Goal: Ask a question: Seek information or help from site administrators or community

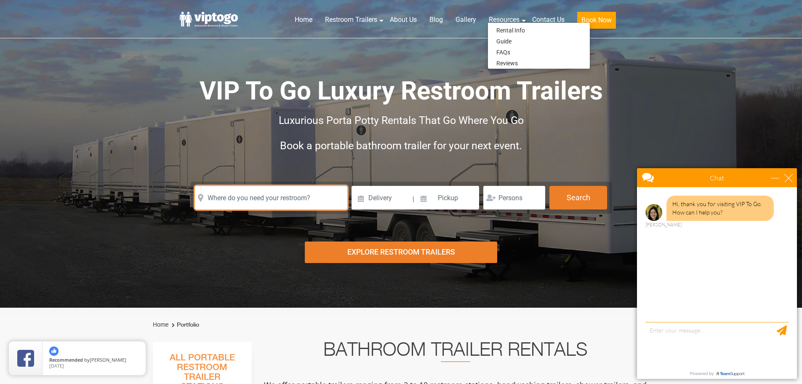
click at [307, 199] on input "text" at bounding box center [271, 198] width 152 height 24
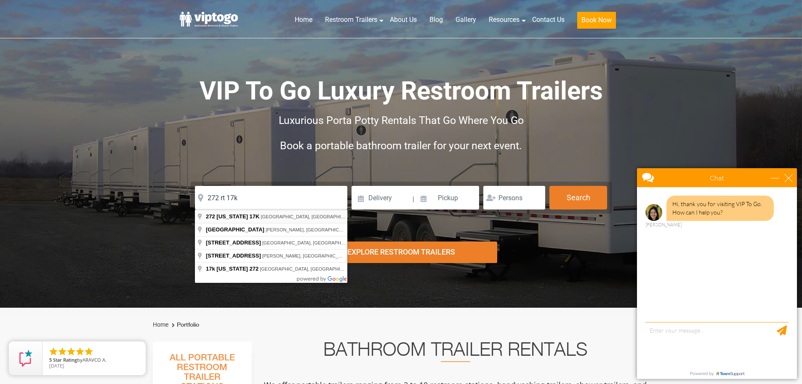
type input "272 New York 17K, Newburgh, NY, USA"
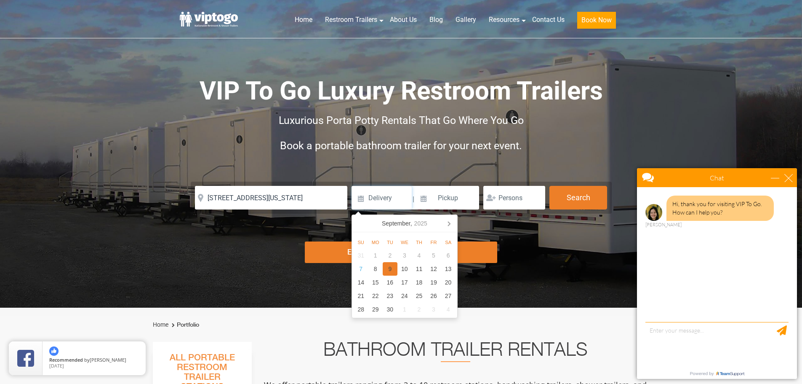
click at [384, 269] on div "9" at bounding box center [390, 268] width 15 height 13
type input "09/09/2025"
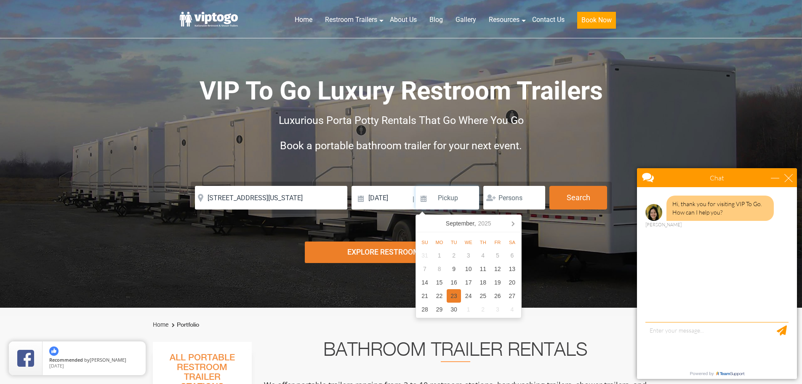
click at [455, 293] on div "23" at bounding box center [454, 295] width 15 height 13
type input "09/23/2025"
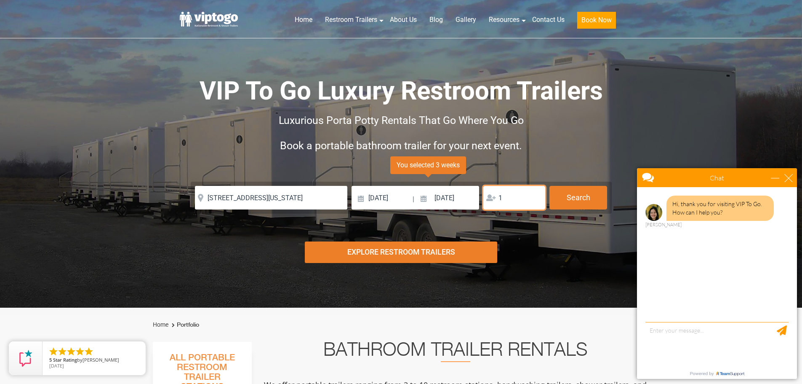
click at [535, 200] on input "1" at bounding box center [514, 198] width 62 height 24
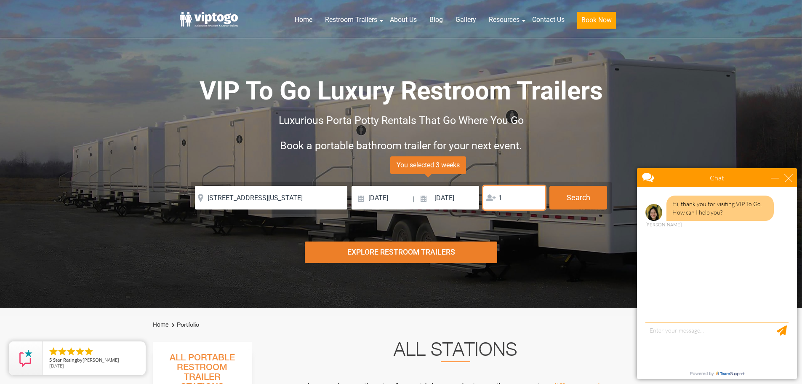
click at [535, 200] on input "1" at bounding box center [514, 198] width 62 height 24
click at [509, 195] on input "1" at bounding box center [514, 198] width 62 height 24
type input "5"
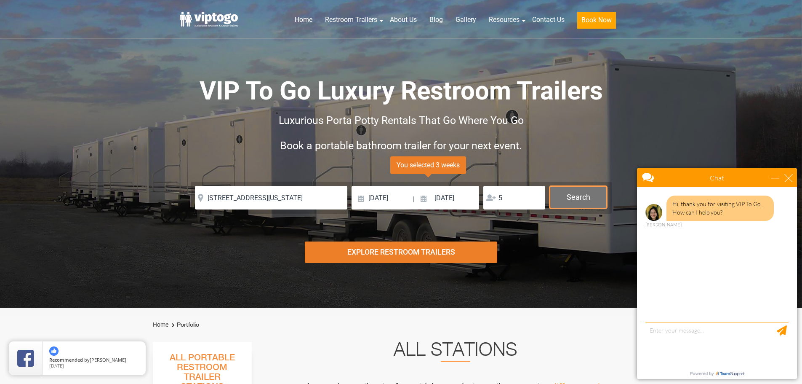
click at [581, 200] on button "Search" at bounding box center [578, 197] width 58 height 23
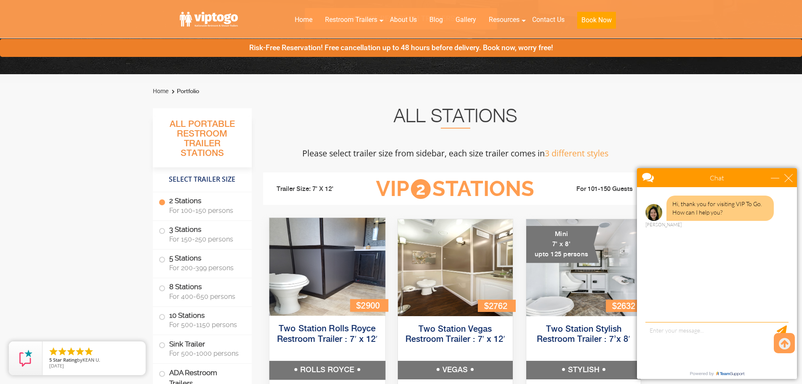
scroll to position [131, 0]
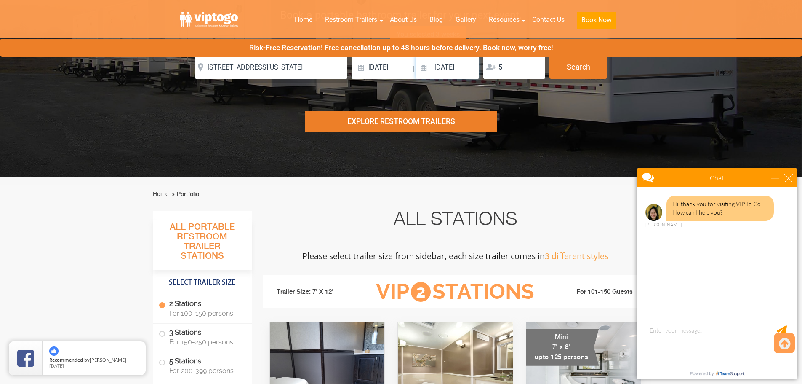
click at [455, 69] on input "09/23/2025" at bounding box center [448, 67] width 64 height 24
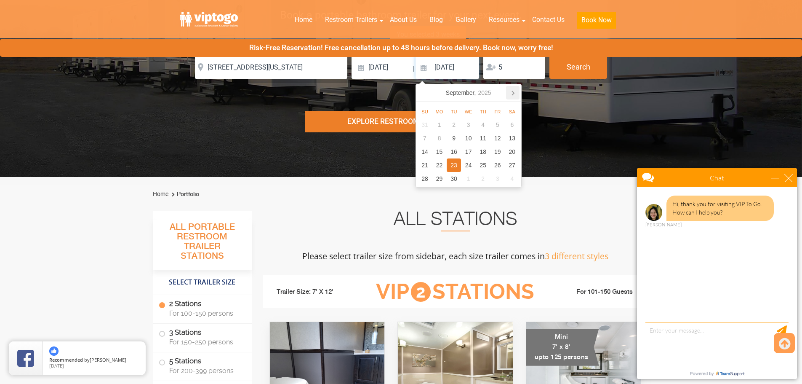
click at [515, 93] on icon at bounding box center [512, 92] width 13 height 13
click at [479, 139] on div "9" at bounding box center [483, 137] width 15 height 13
type input "10/09/2025"
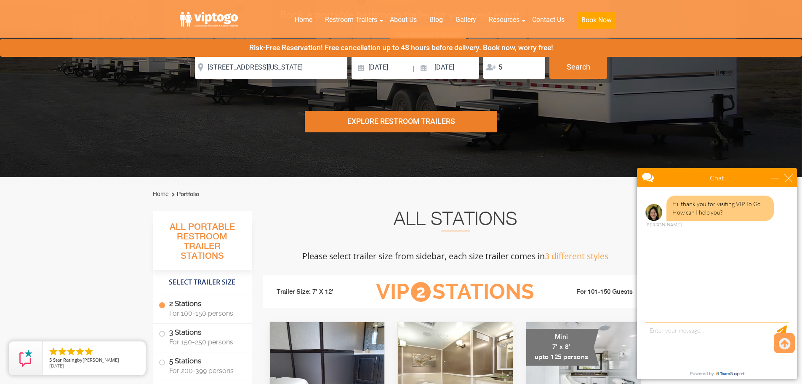
click at [408, 121] on div "Explore Restroom Trailers" at bounding box center [401, 121] width 192 height 21
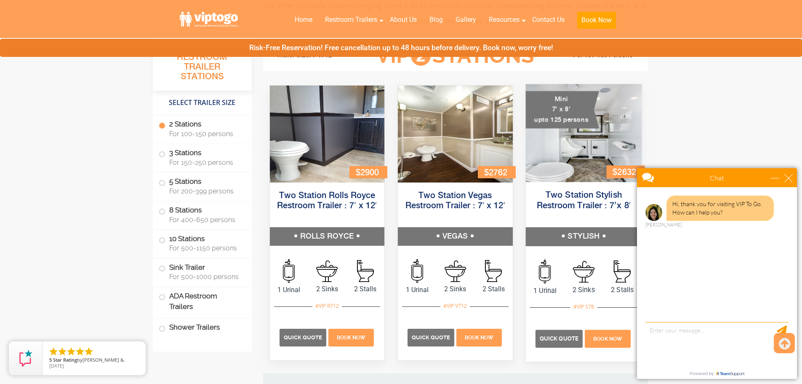
scroll to position [337, 0]
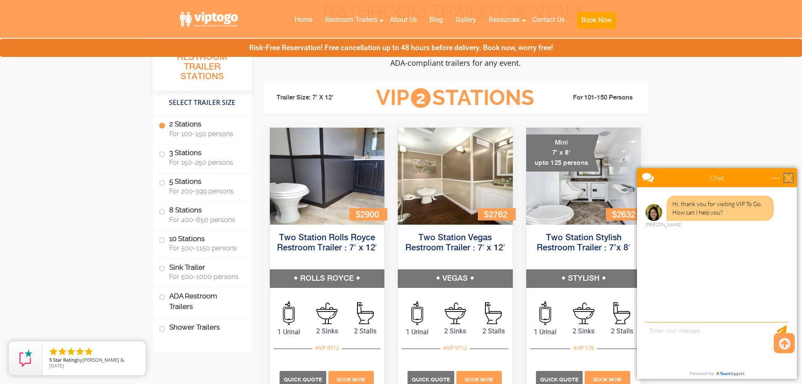
click at [787, 180] on div "close" at bounding box center [788, 177] width 8 height 8
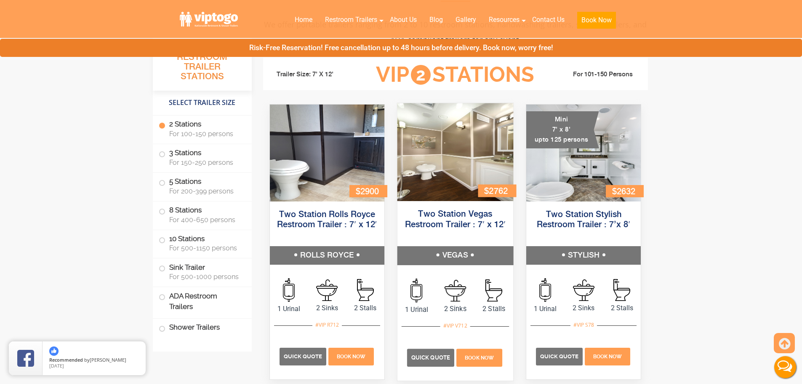
scroll to position [379, 0]
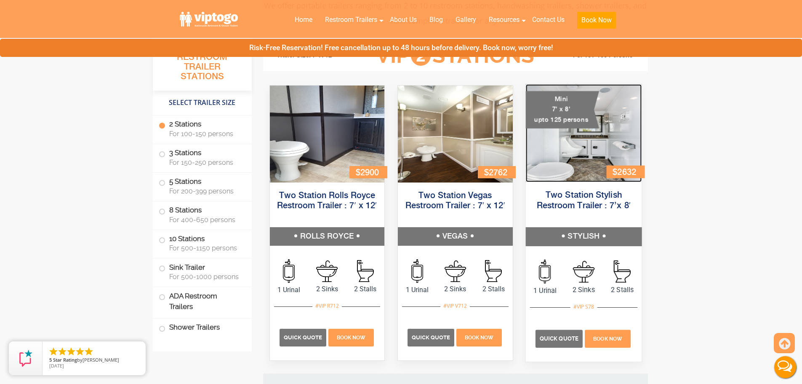
click at [567, 160] on img at bounding box center [583, 133] width 116 height 98
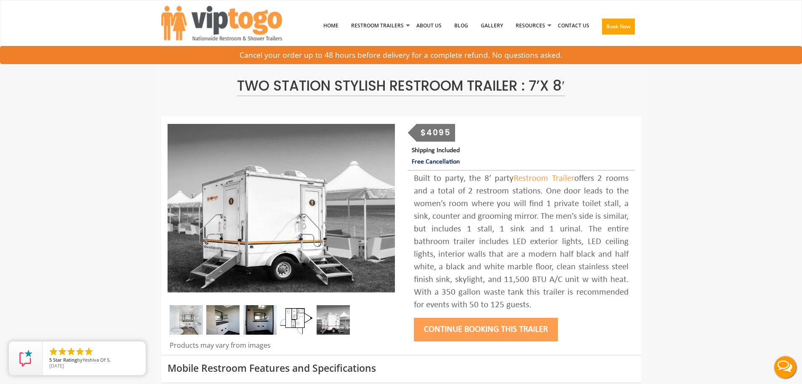
click at [224, 325] on img at bounding box center [222, 319] width 33 height 29
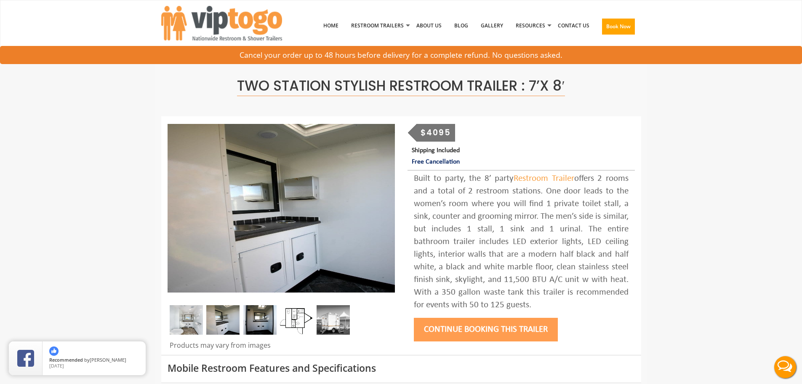
click at [264, 319] on img at bounding box center [259, 319] width 33 height 29
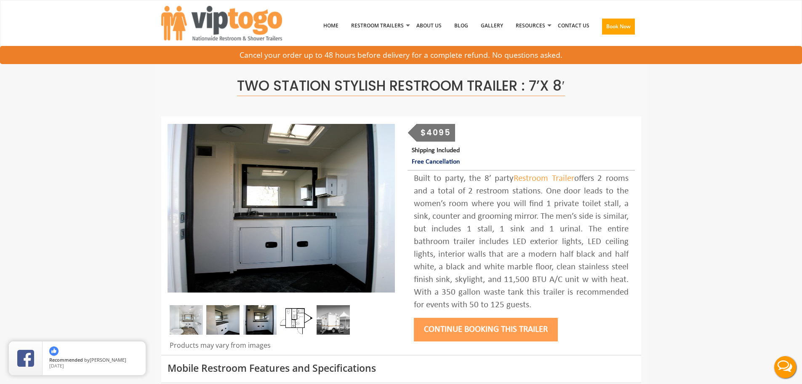
click at [295, 317] on img at bounding box center [296, 319] width 33 height 29
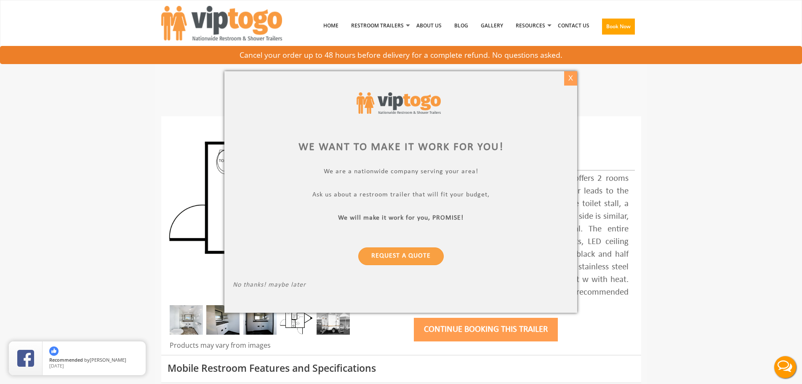
click at [566, 77] on div "X" at bounding box center [570, 78] width 13 height 14
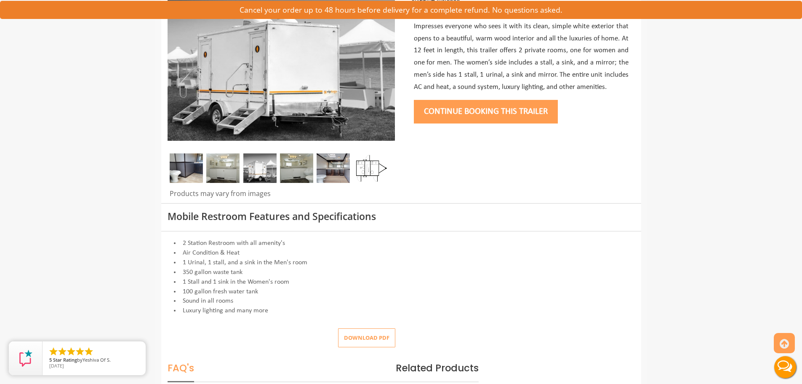
scroll to position [168, 0]
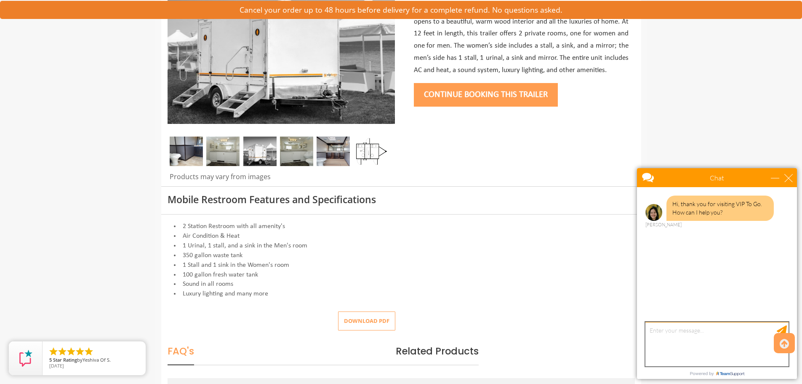
click at [675, 348] on textarea "type your message" at bounding box center [716, 344] width 143 height 44
type textarea "hi"
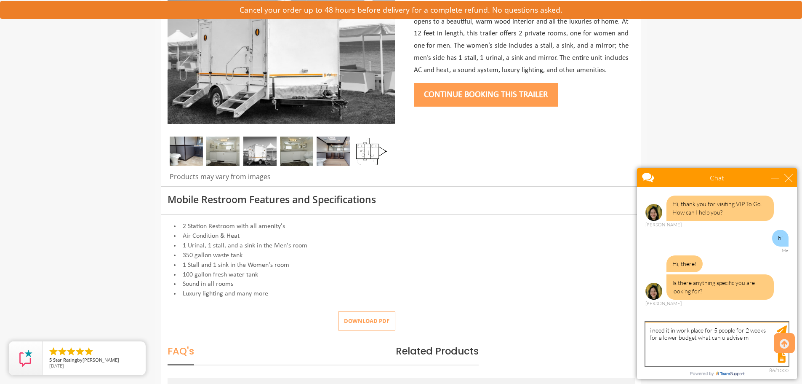
type textarea "i need it in work place for 5 people for 2 weeks for a lower budget what can u …"
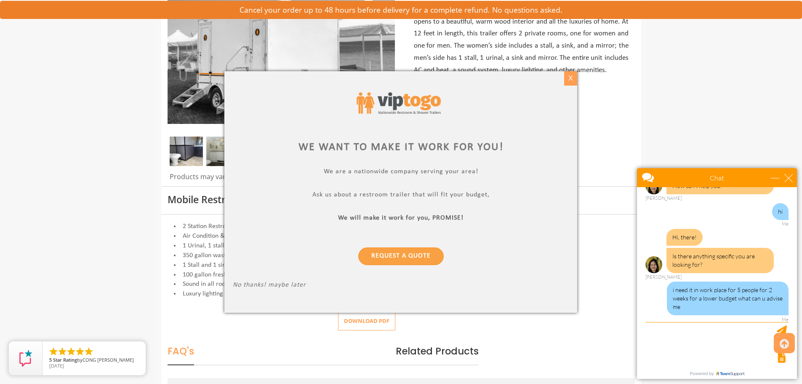
click at [574, 80] on div "X" at bounding box center [570, 78] width 13 height 14
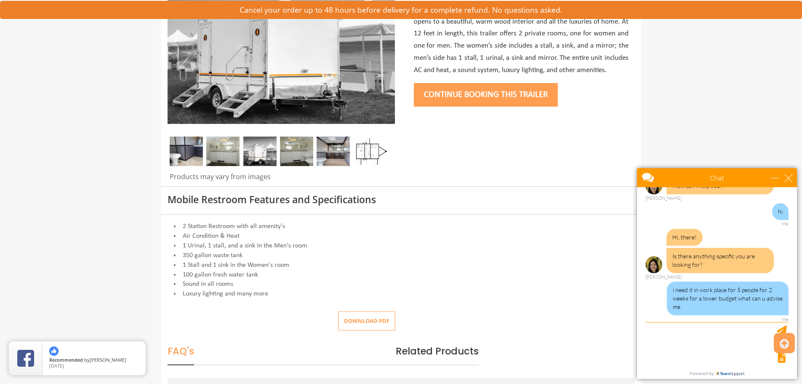
scroll to position [69, 0]
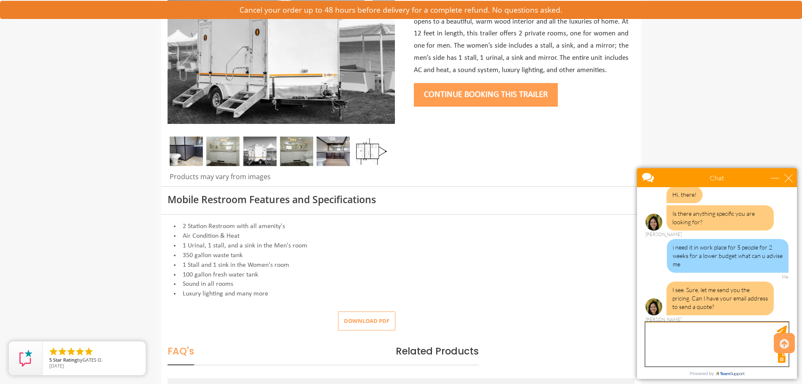
click at [665, 326] on textarea "type your message" at bounding box center [716, 344] width 143 height 44
type textarea "lglanz22@gmail.com"
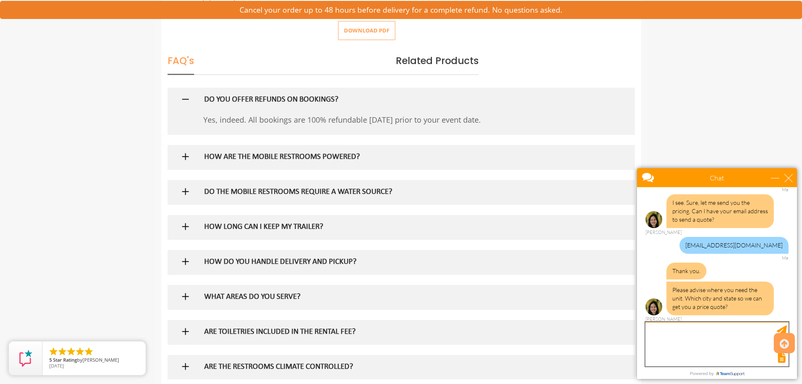
scroll to position [463, 0]
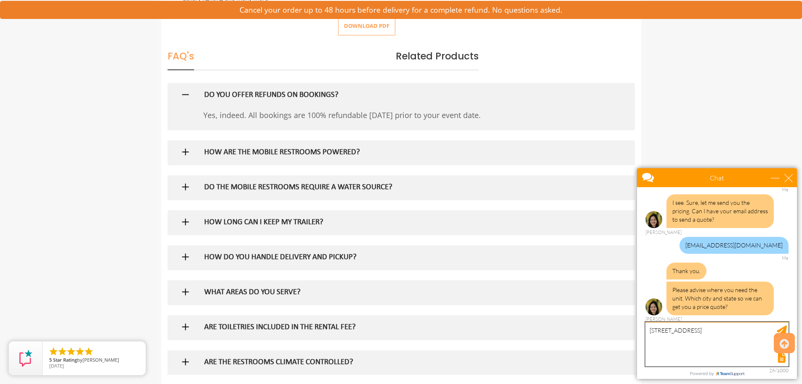
type textarea "272 Rt 17k newburgh ny 12550"
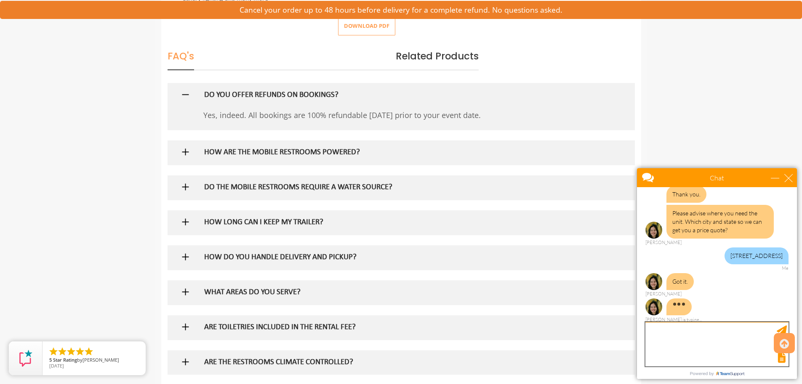
scroll to position [235, 0]
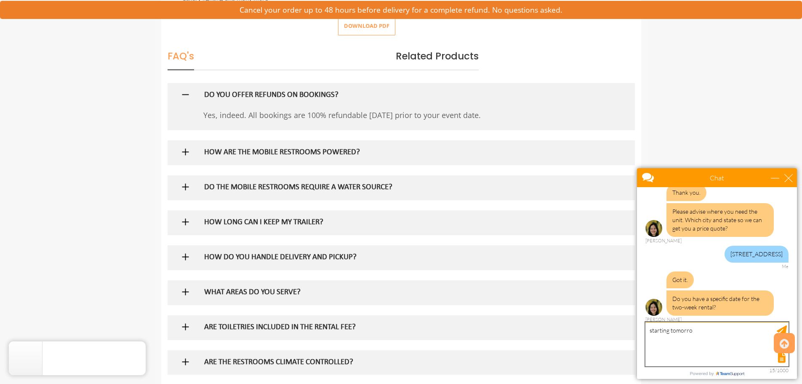
type textarea "starting tomorrow"
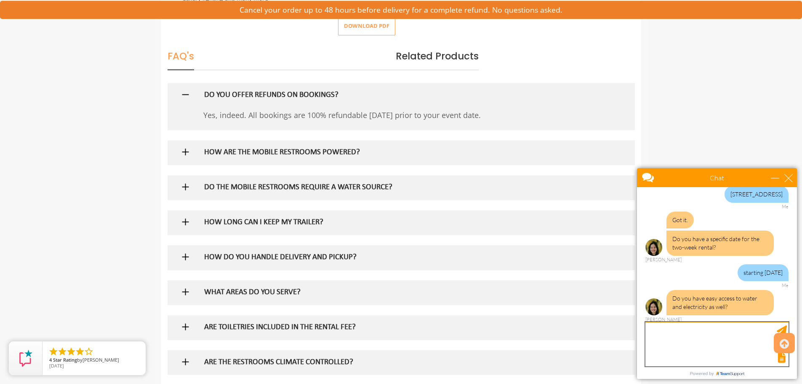
scroll to position [330, 0]
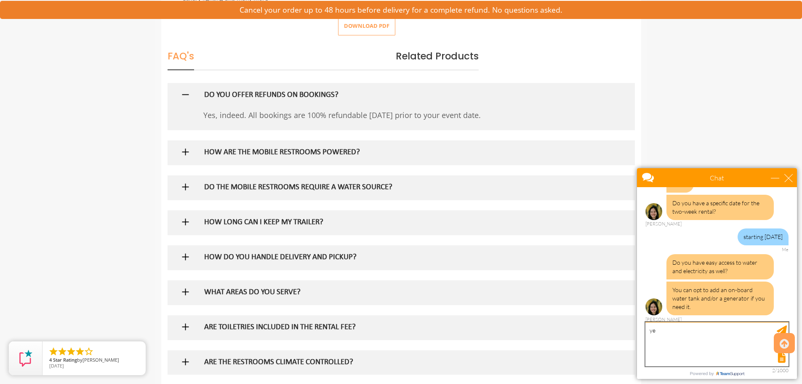
type textarea "yes"
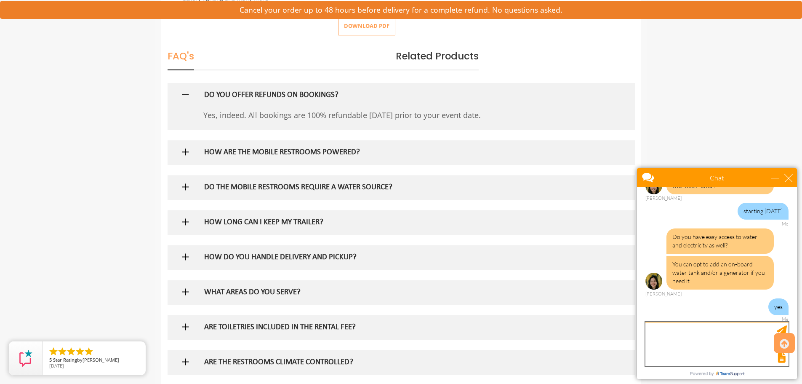
scroll to position [398, 0]
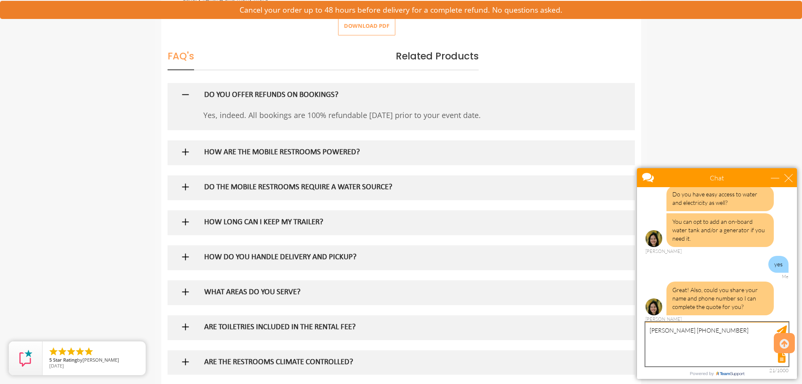
type textarea "leo glanz 845-662-4496"
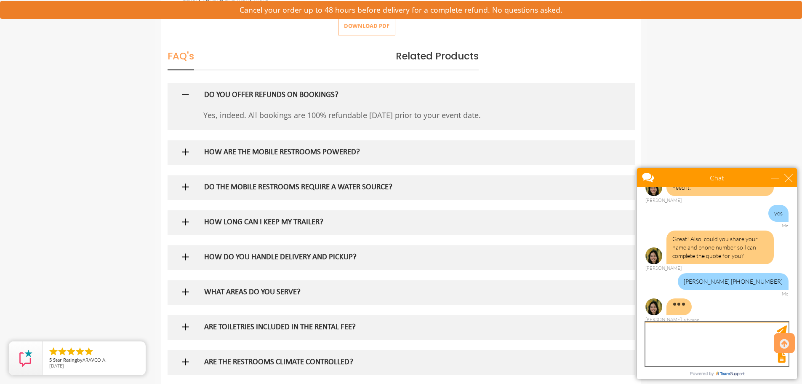
scroll to position [466, 0]
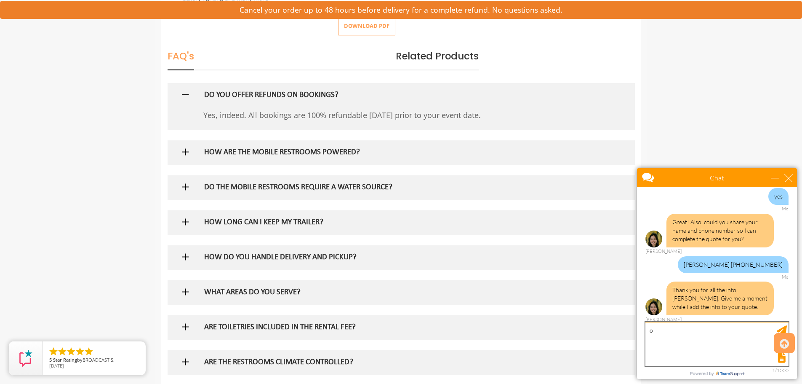
type textarea "ok"
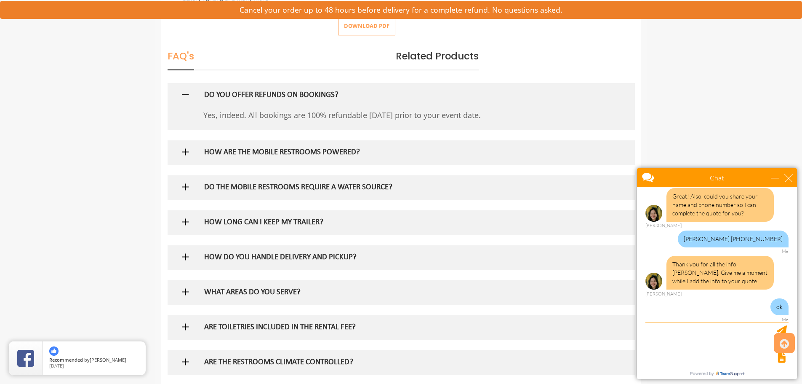
click at [788, 182] on div "Chat" at bounding box center [717, 177] width 160 height 19
click at [792, 179] on div "close" at bounding box center [788, 177] width 8 height 8
type input "Continue Chat"
type input "End Chat"
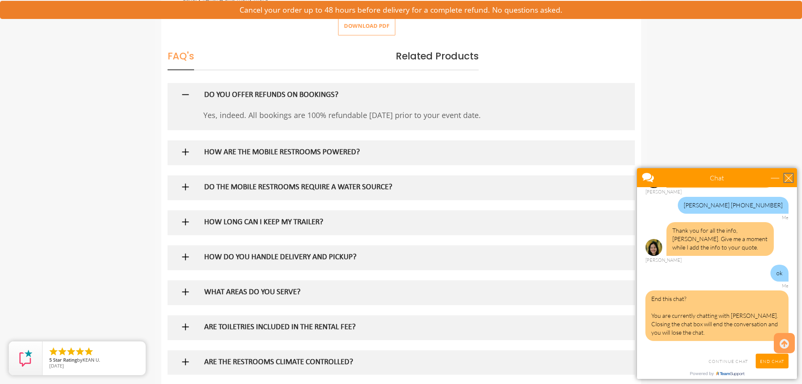
click at [792, 179] on div "close" at bounding box center [788, 177] width 8 height 8
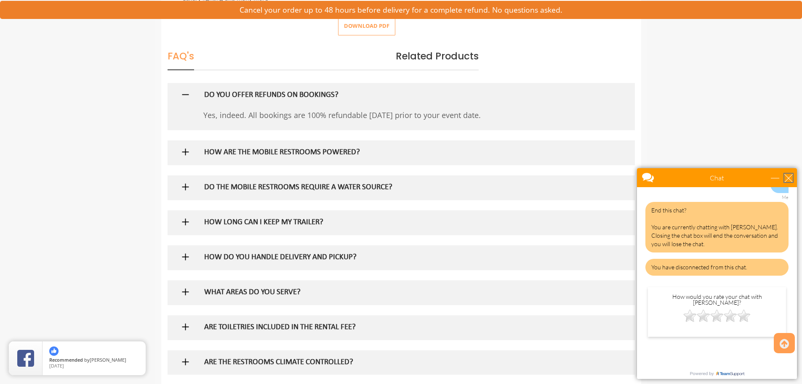
click at [789, 179] on div "close" at bounding box center [788, 177] width 8 height 8
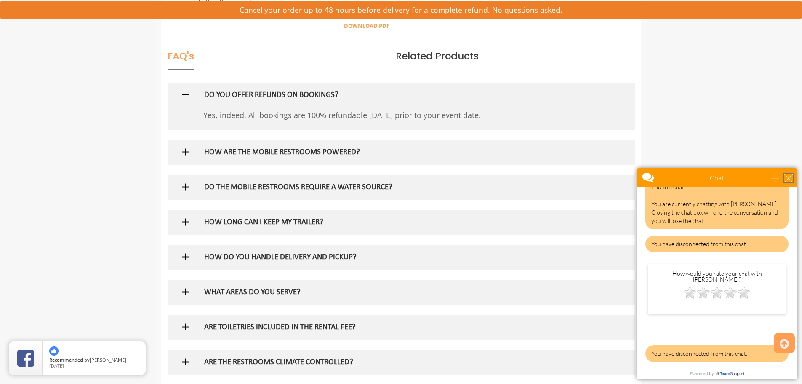
click at [789, 179] on div "close" at bounding box center [788, 177] width 8 height 8
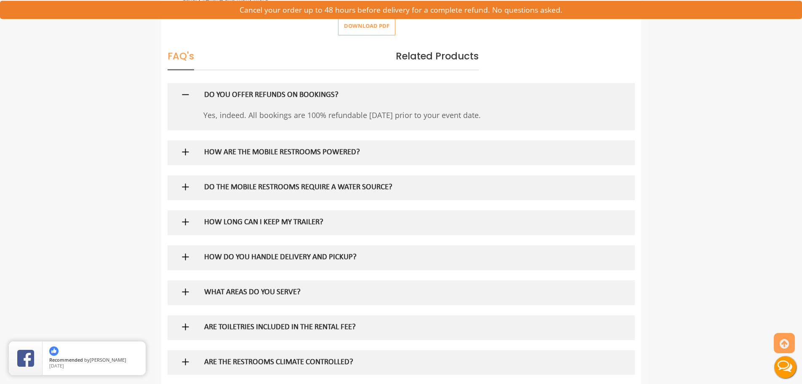
scroll to position [0, 0]
